Goal: Transaction & Acquisition: Book appointment/travel/reservation

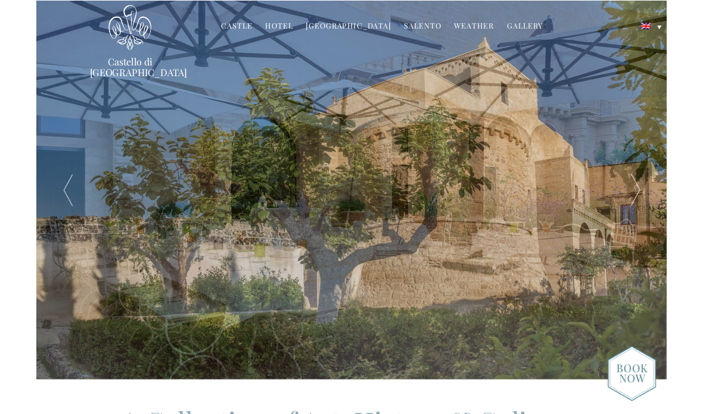
scroll to position [48, 0]
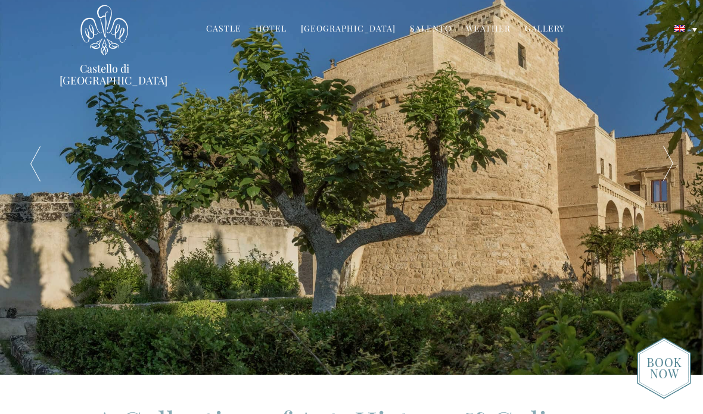
click at [276, 30] on link "Hotel" at bounding box center [270, 30] width 31 height 14
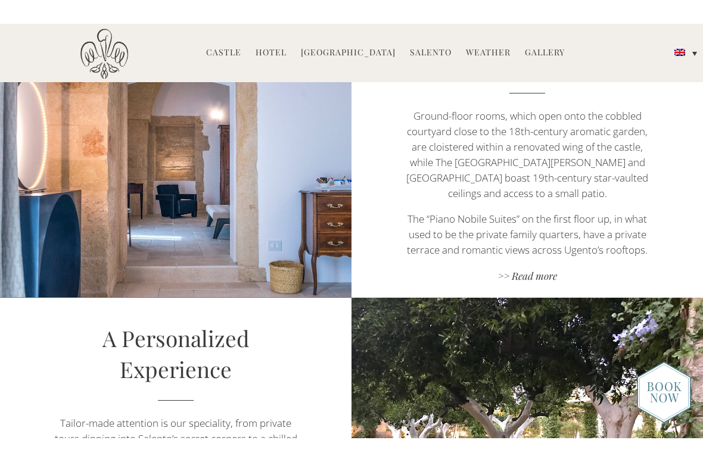
scroll to position [720, 0]
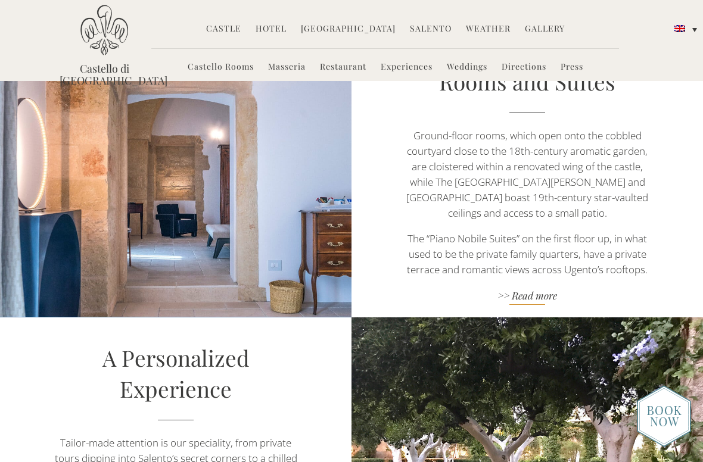
click at [532, 289] on link ">> Read more" at bounding box center [527, 297] width 246 height 16
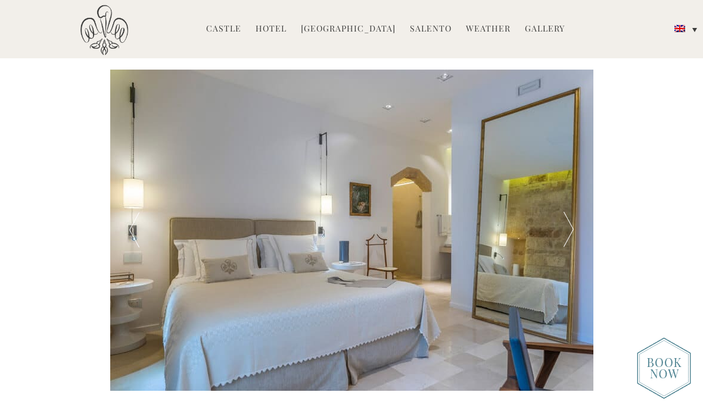
scroll to position [444, 0]
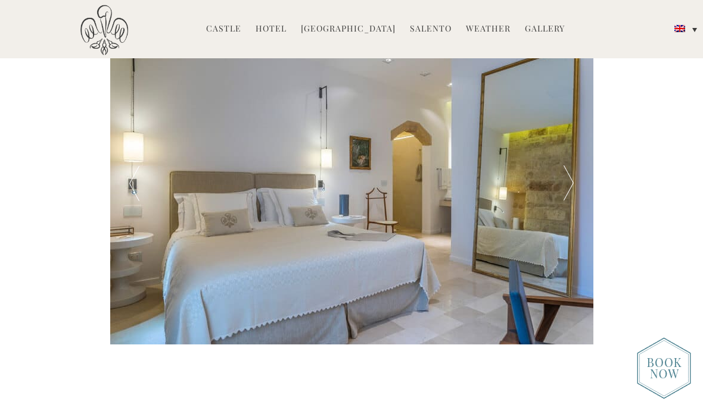
click at [565, 193] on div at bounding box center [568, 184] width 48 height 322
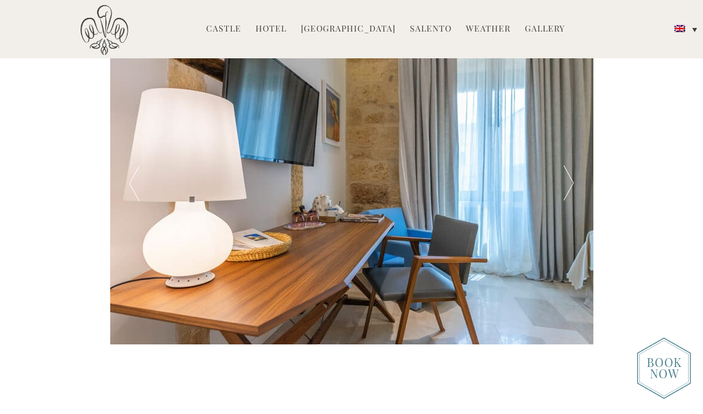
click at [569, 185] on div at bounding box center [568, 184] width 48 height 322
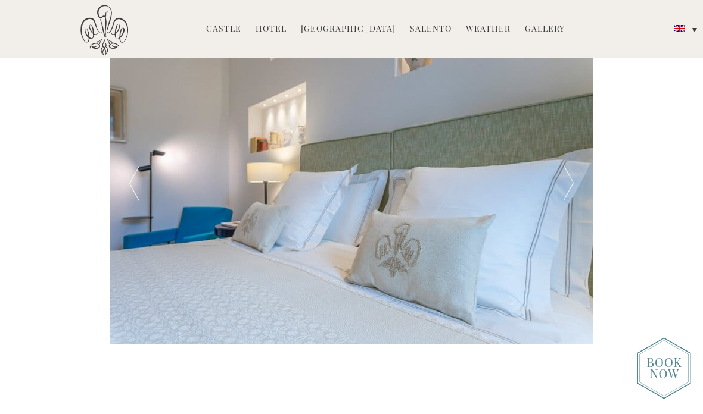
click at [572, 185] on div at bounding box center [568, 184] width 48 height 322
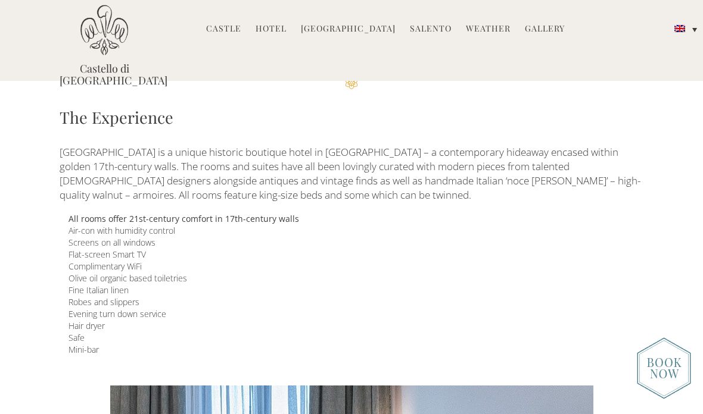
scroll to position [0, 0]
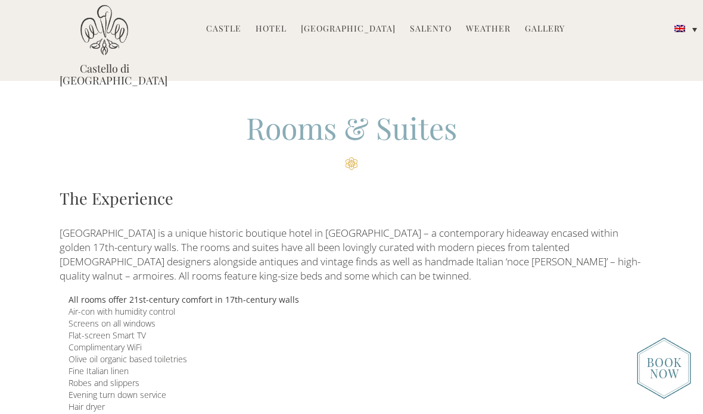
click at [665, 372] on img at bounding box center [664, 369] width 54 height 62
click at [286, 27] on link "Hotel" at bounding box center [270, 30] width 31 height 14
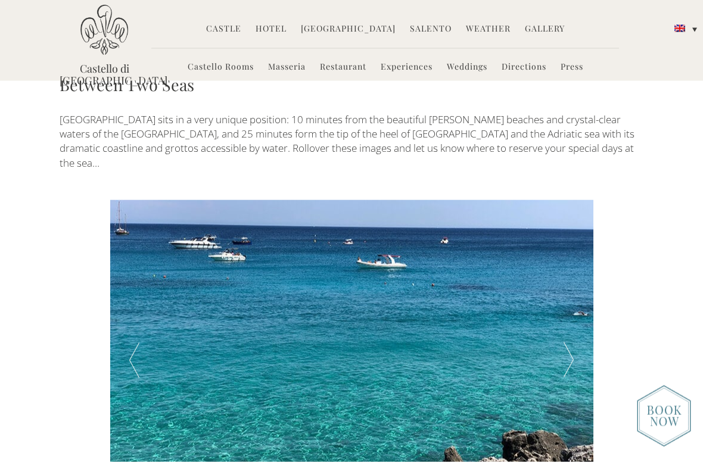
scroll to position [1750, 0]
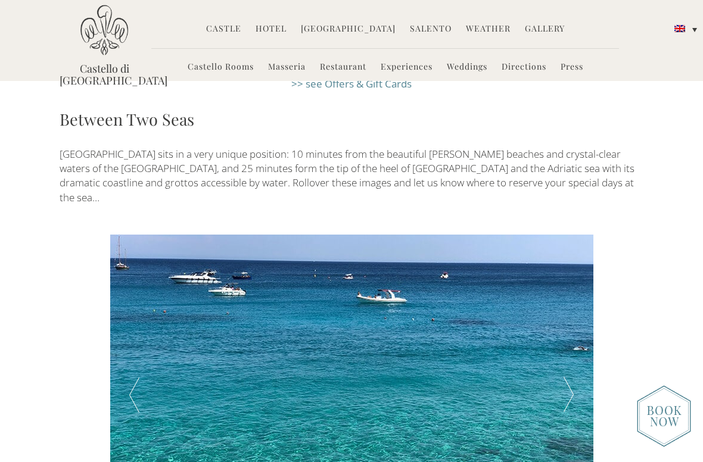
click at [571, 310] on div at bounding box center [568, 396] width 48 height 322
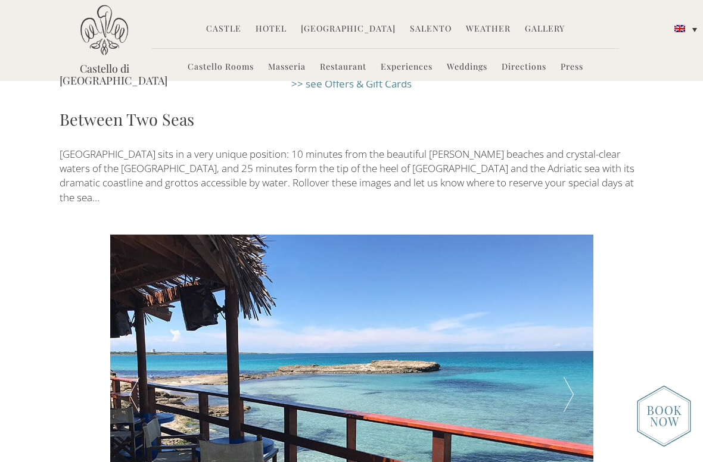
click at [575, 304] on div at bounding box center [568, 396] width 48 height 322
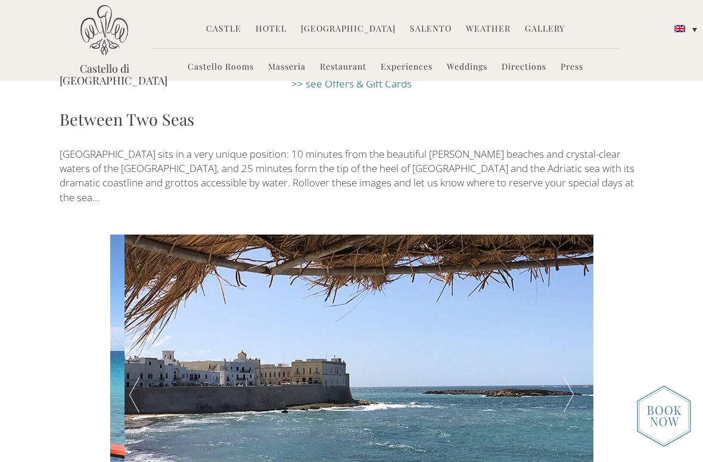
click at [571, 303] on div at bounding box center [568, 396] width 48 height 322
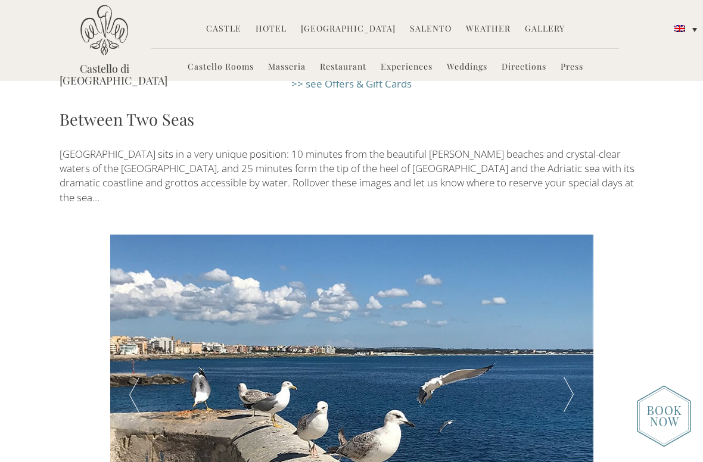
click at [575, 301] on div at bounding box center [568, 396] width 48 height 322
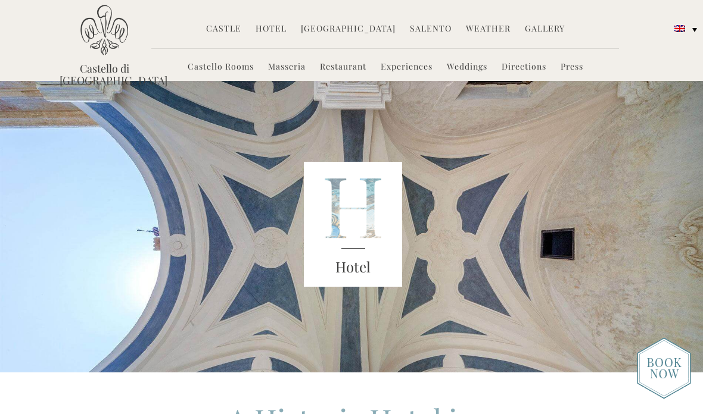
scroll to position [768, 0]
